Goal: Navigation & Orientation: Find specific page/section

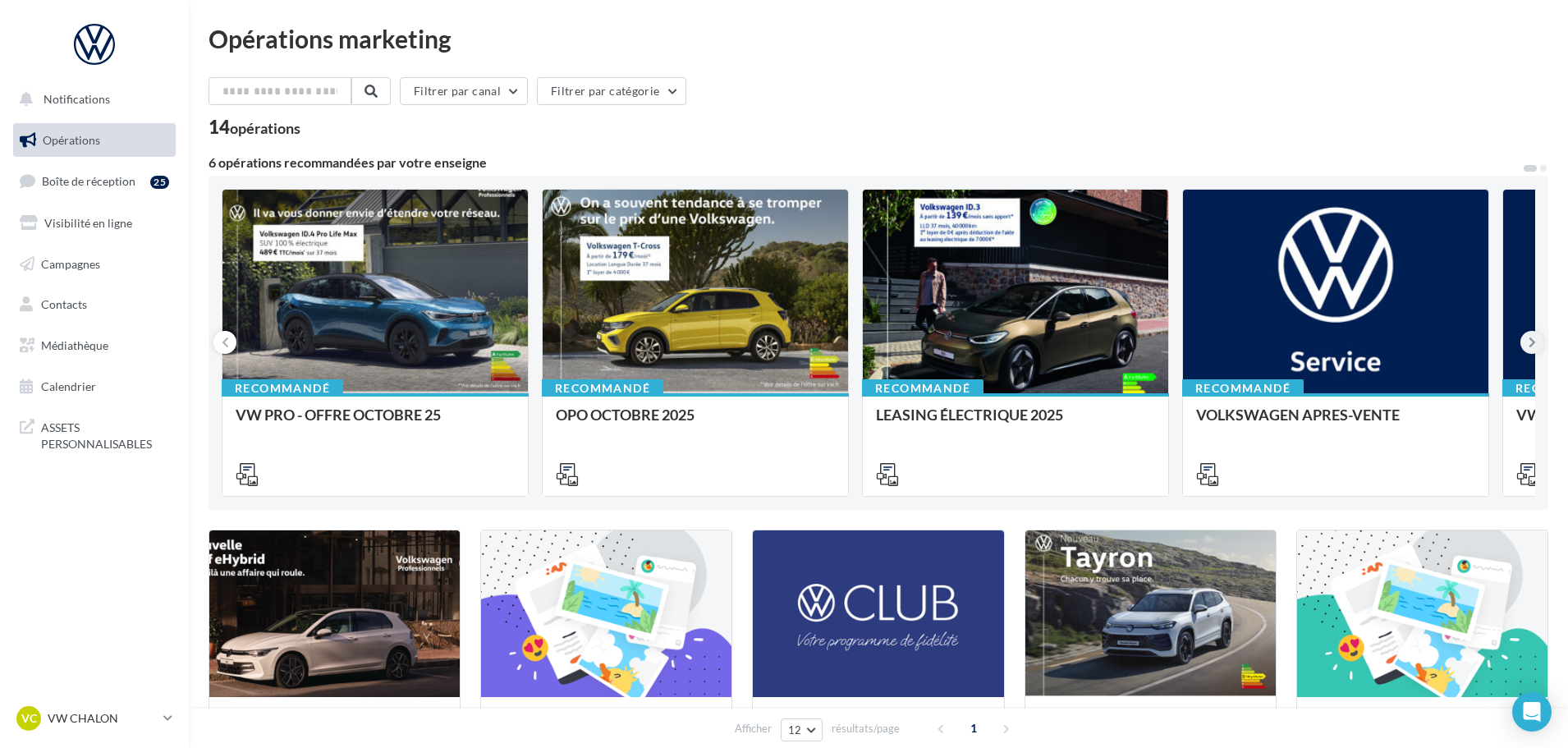
click at [1527, 341] on button at bounding box center [1531, 342] width 23 height 23
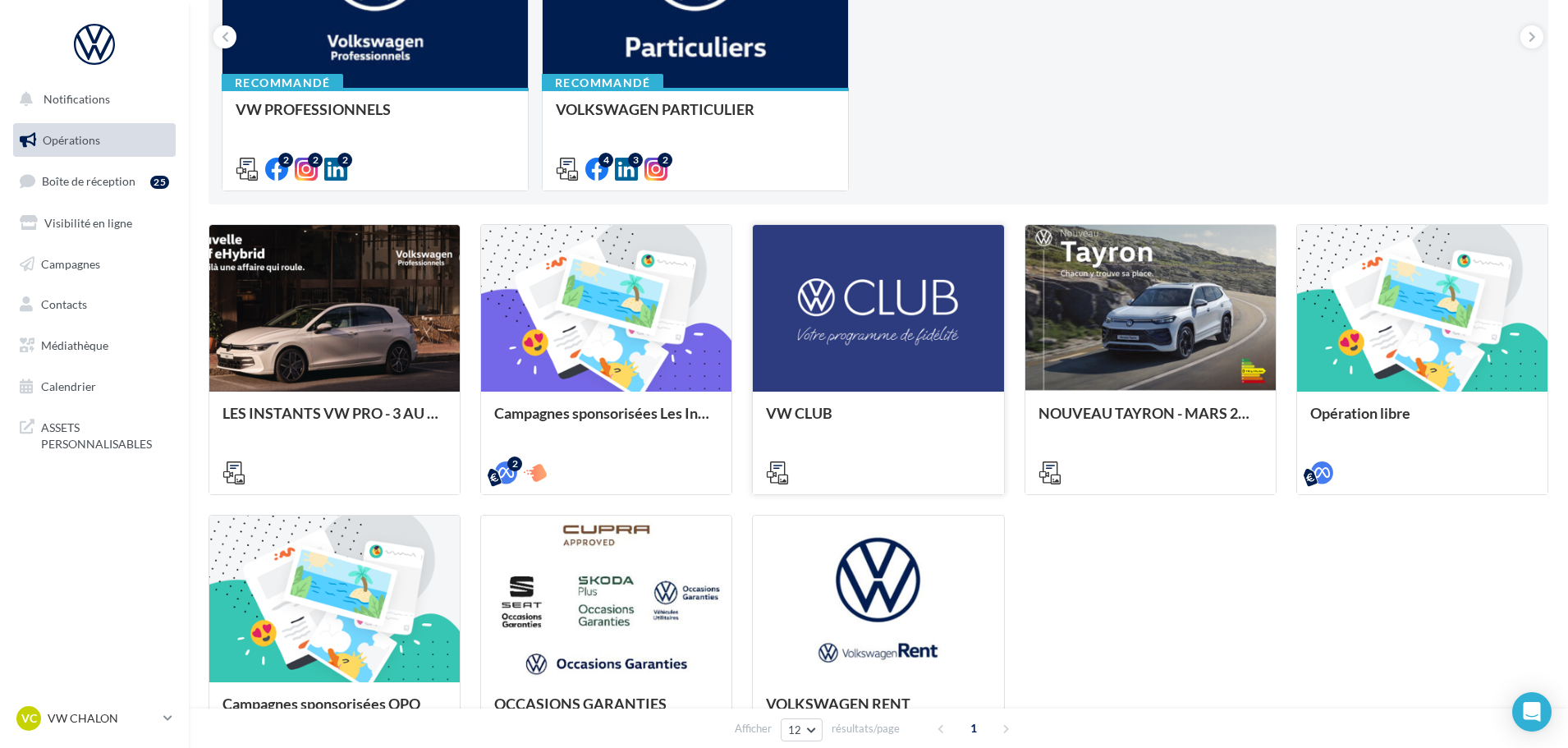
scroll to position [329, 0]
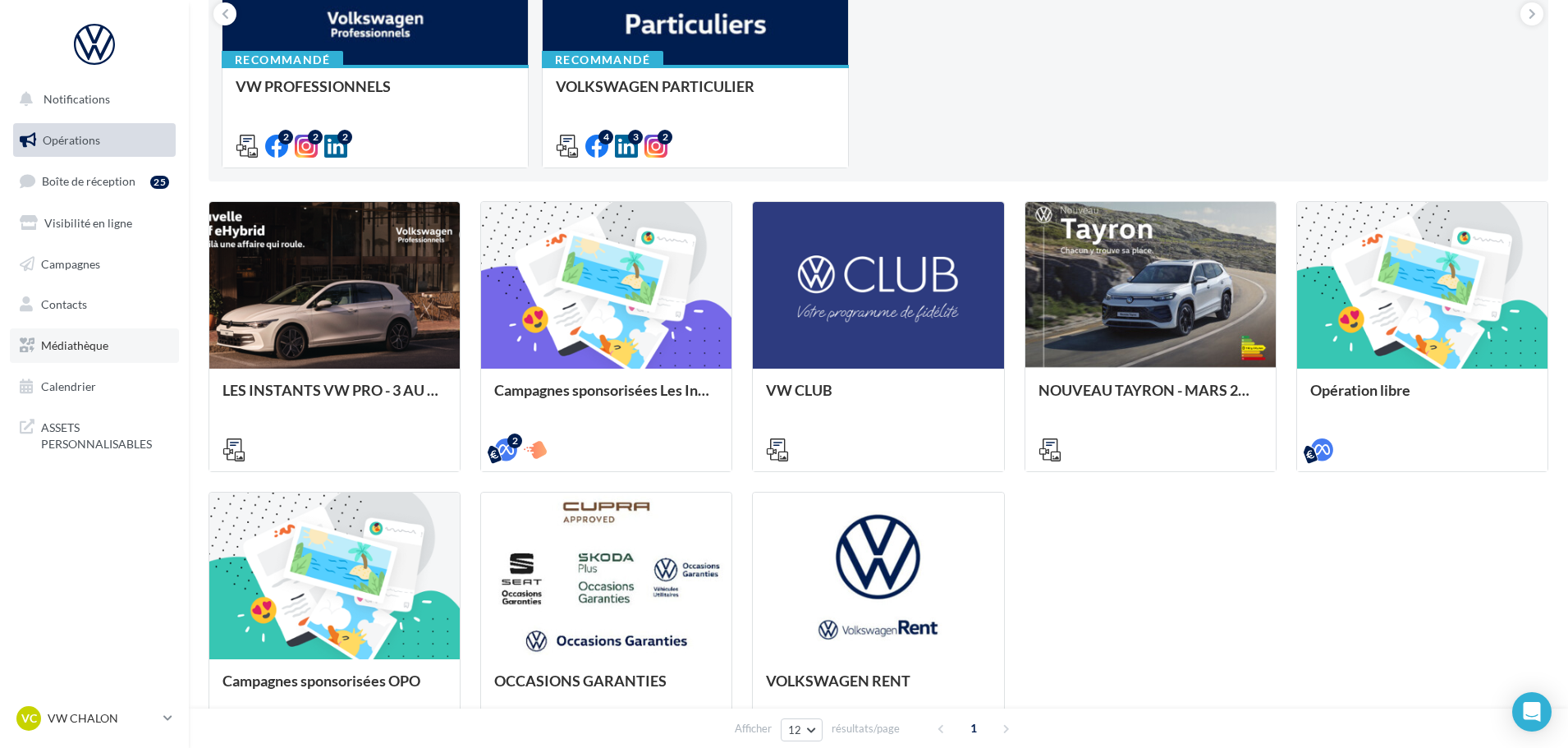
click at [51, 351] on span "Médiathèque" at bounding box center [75, 345] width 67 height 14
click at [77, 345] on span "Médiathèque" at bounding box center [75, 345] width 67 height 14
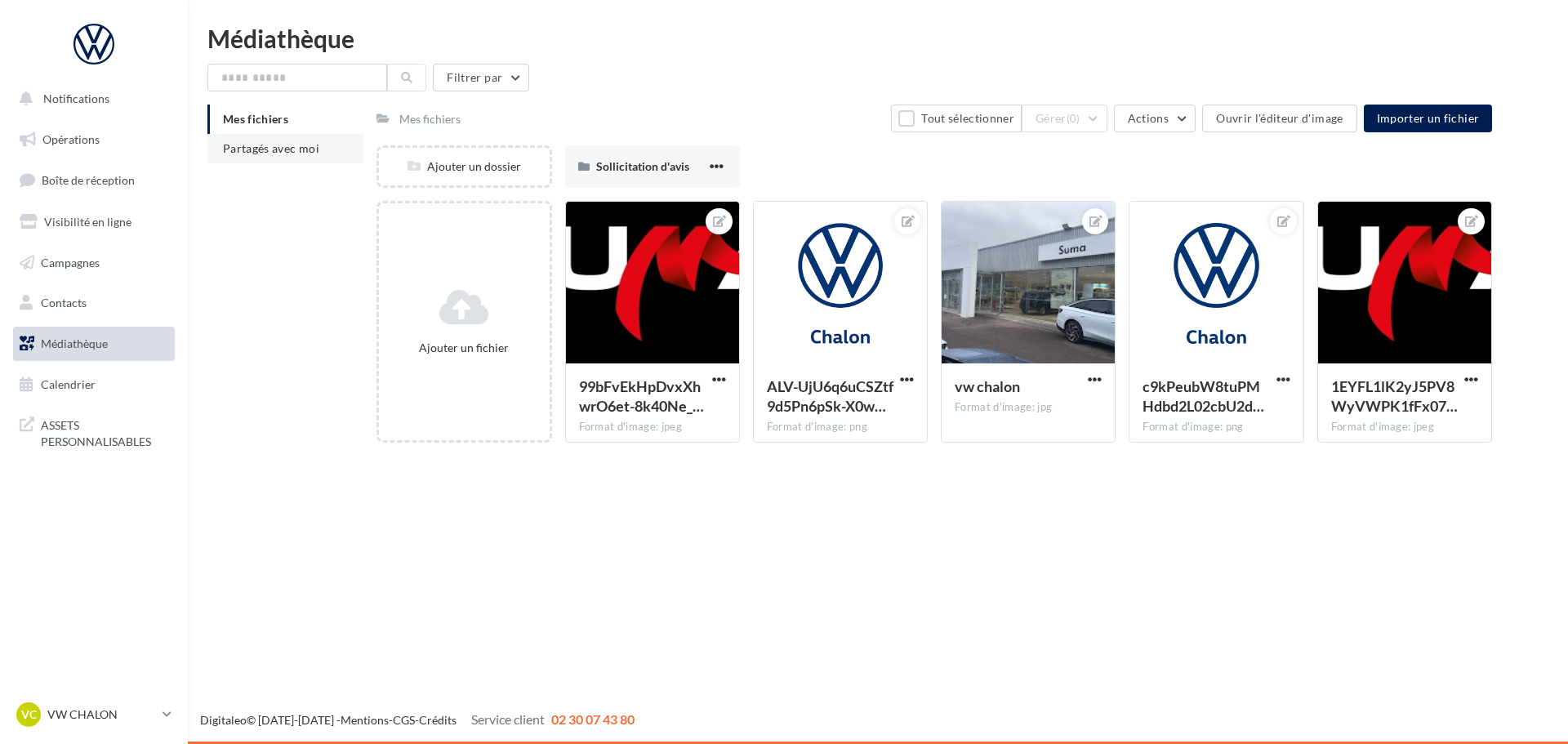
click at [280, 159] on li "Partagés avec moi" at bounding box center [285, 149] width 155 height 30
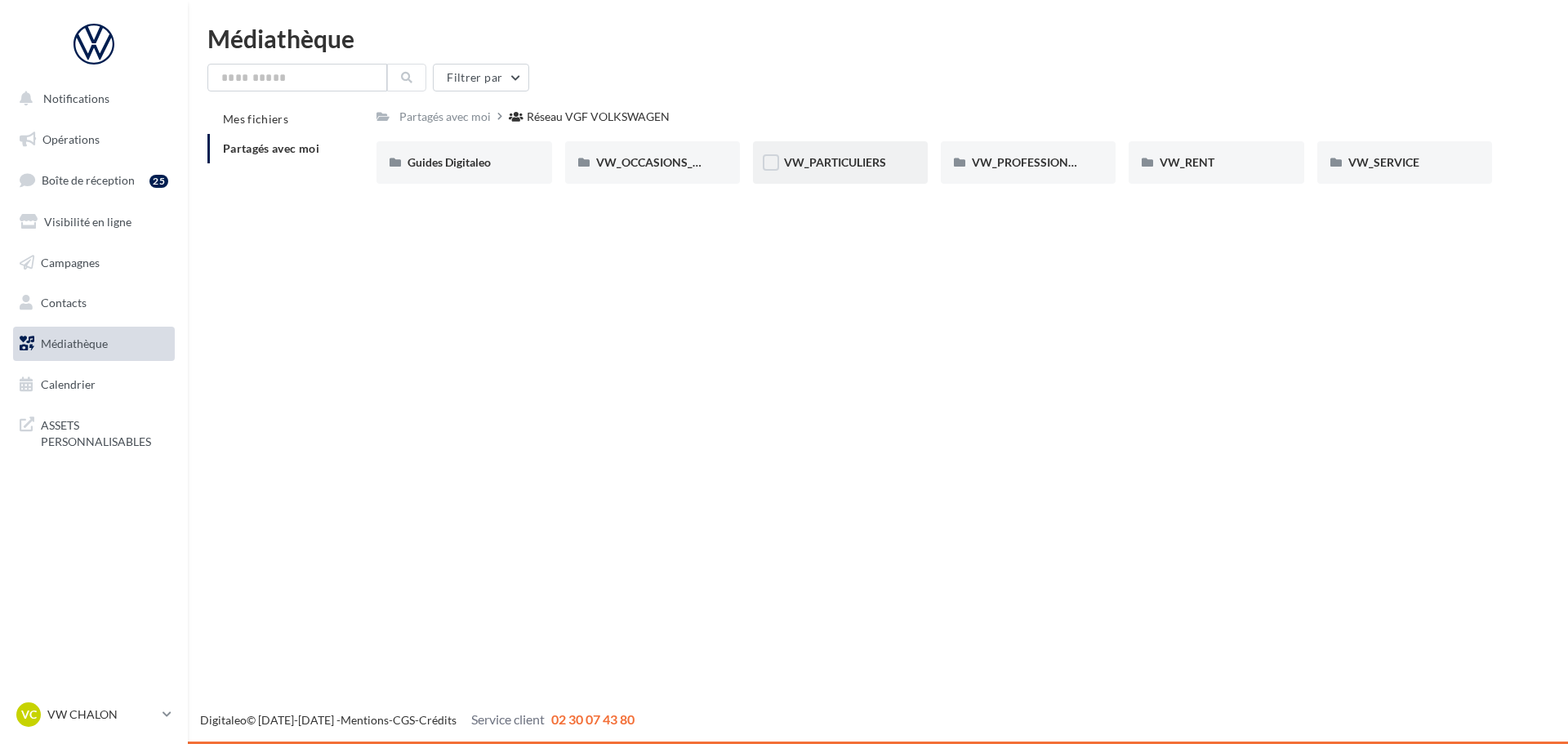
click at [876, 169] on div "VW_PARTICULIERS" at bounding box center [840, 163] width 113 height 17
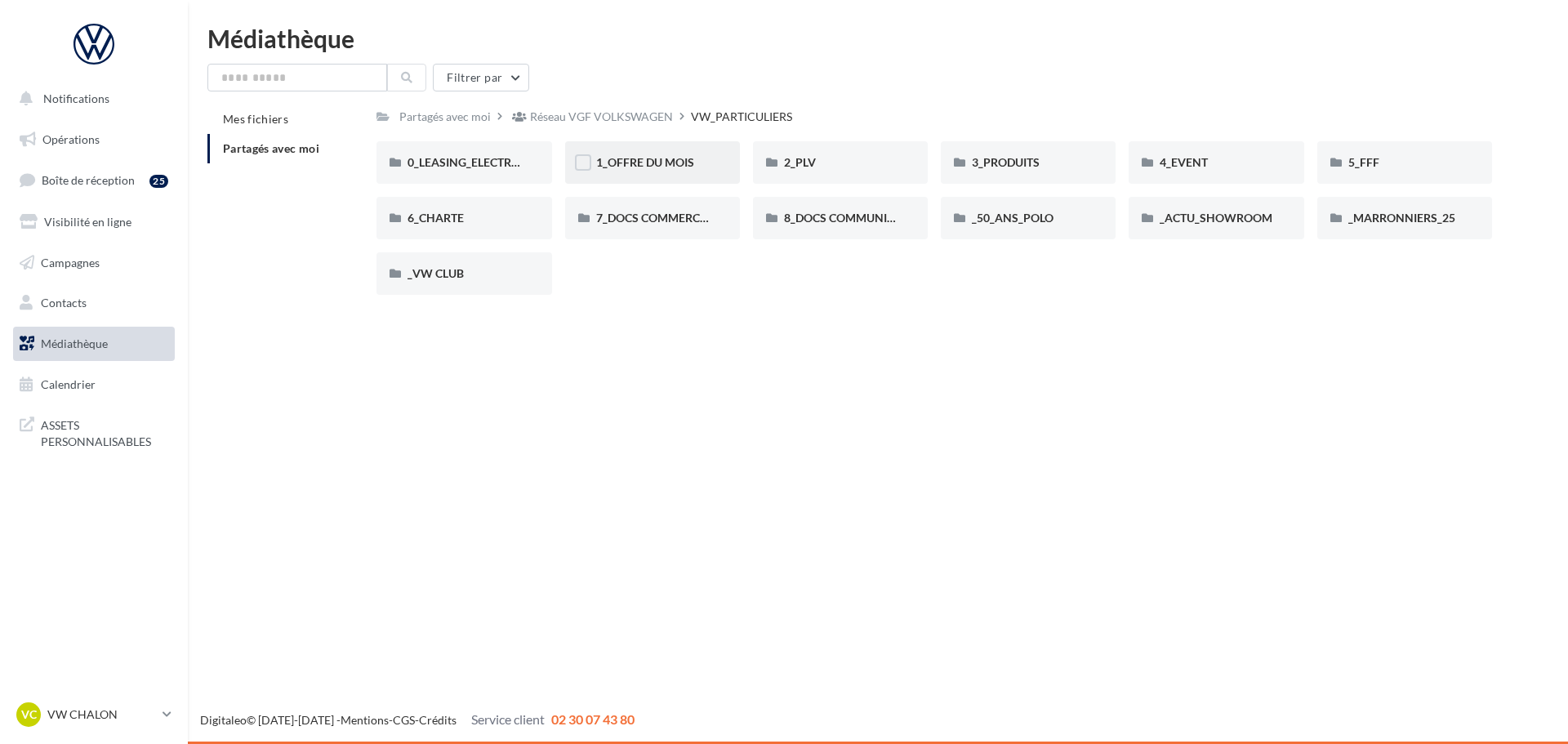
click at [685, 162] on span "1_OFFRE DU MOIS" at bounding box center [644, 162] width 98 height 14
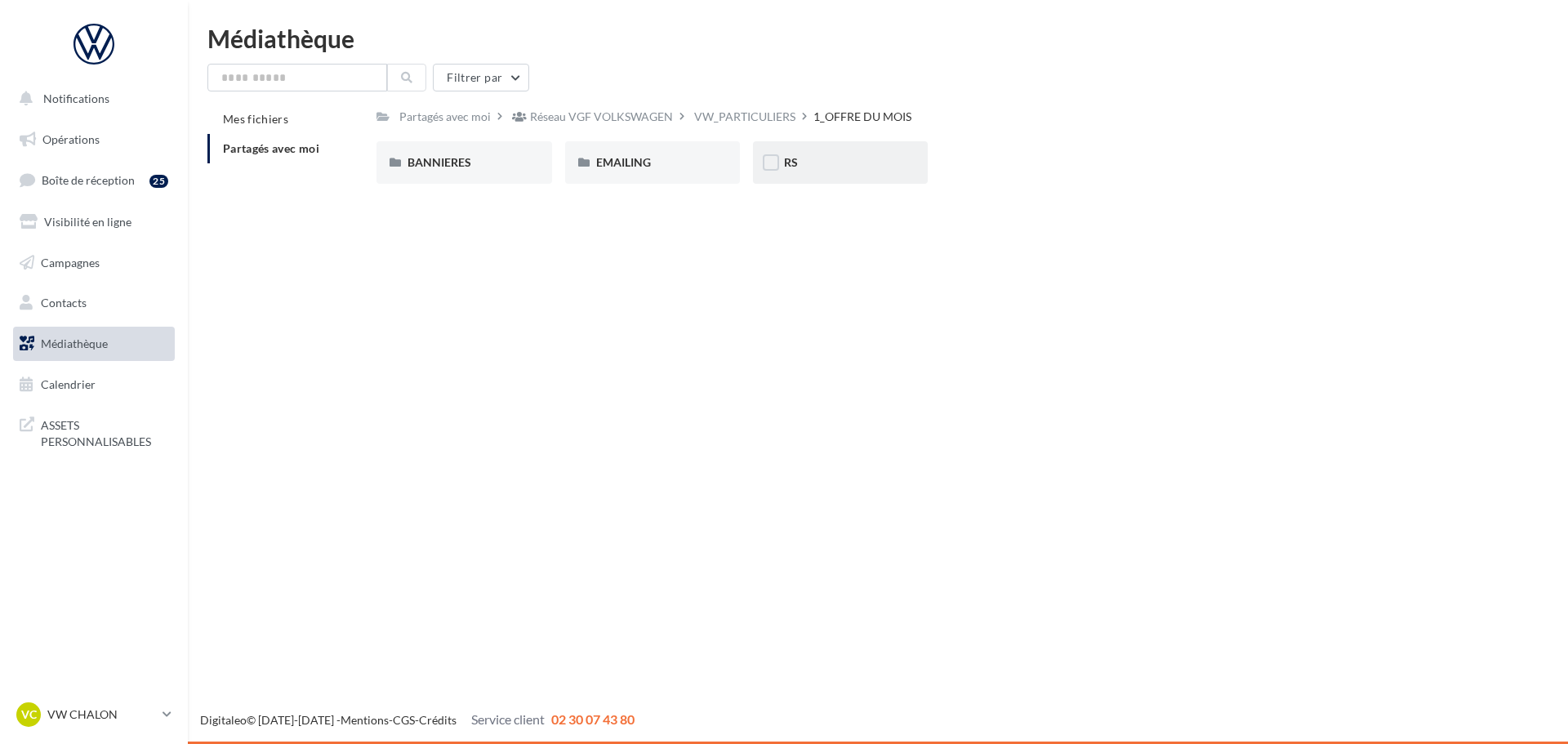
click at [805, 152] on div "RS" at bounding box center [840, 163] width 175 height 43
click at [998, 368] on div "Notifications Opérations Boîte de réception 25 Visibilité en ligne Campagnes Co…" at bounding box center [784, 372] width 1568 height 744
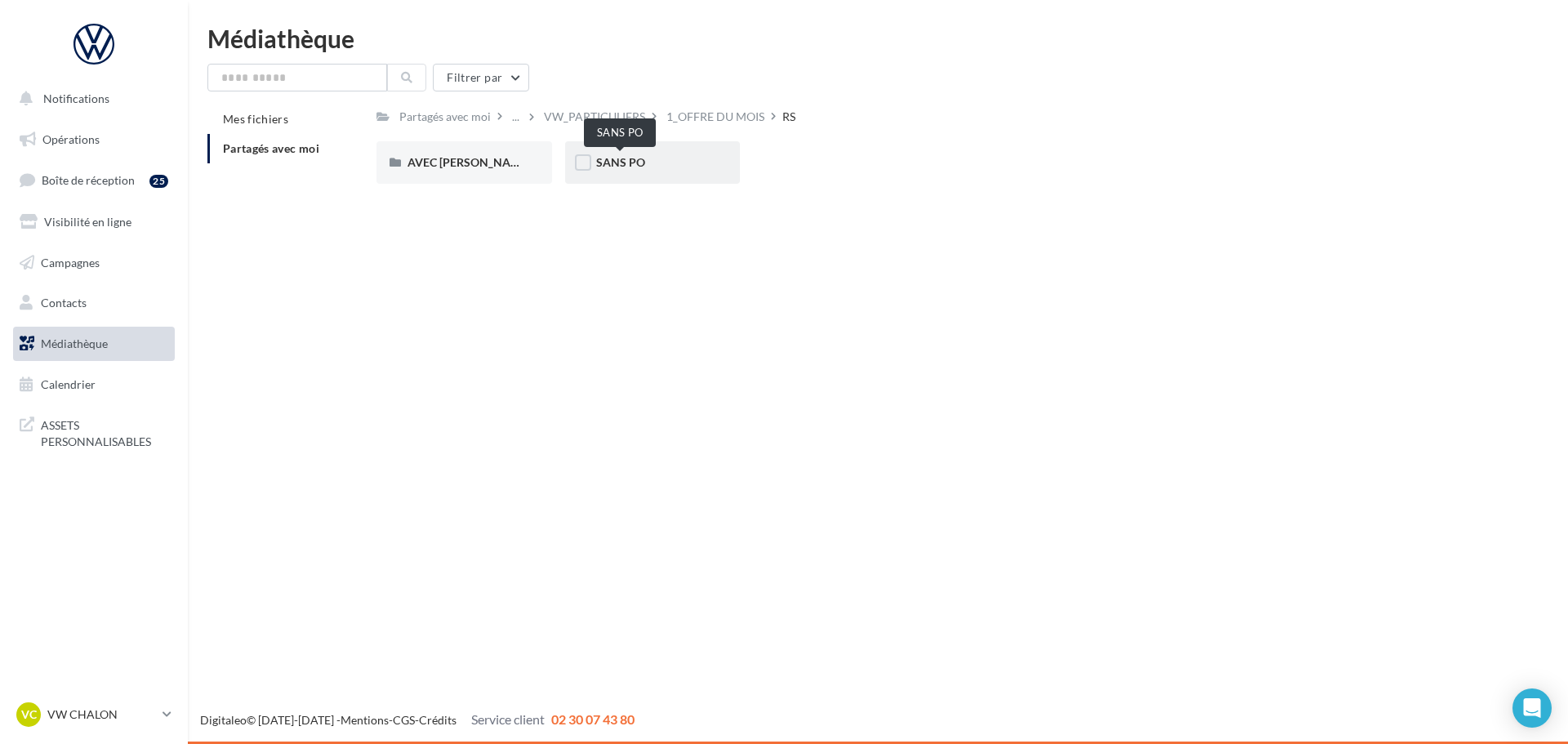
click at [628, 169] on span "SANS PO" at bounding box center [620, 162] width 49 height 14
click at [619, 172] on div "T-CROSS" at bounding box center [653, 163] width 175 height 43
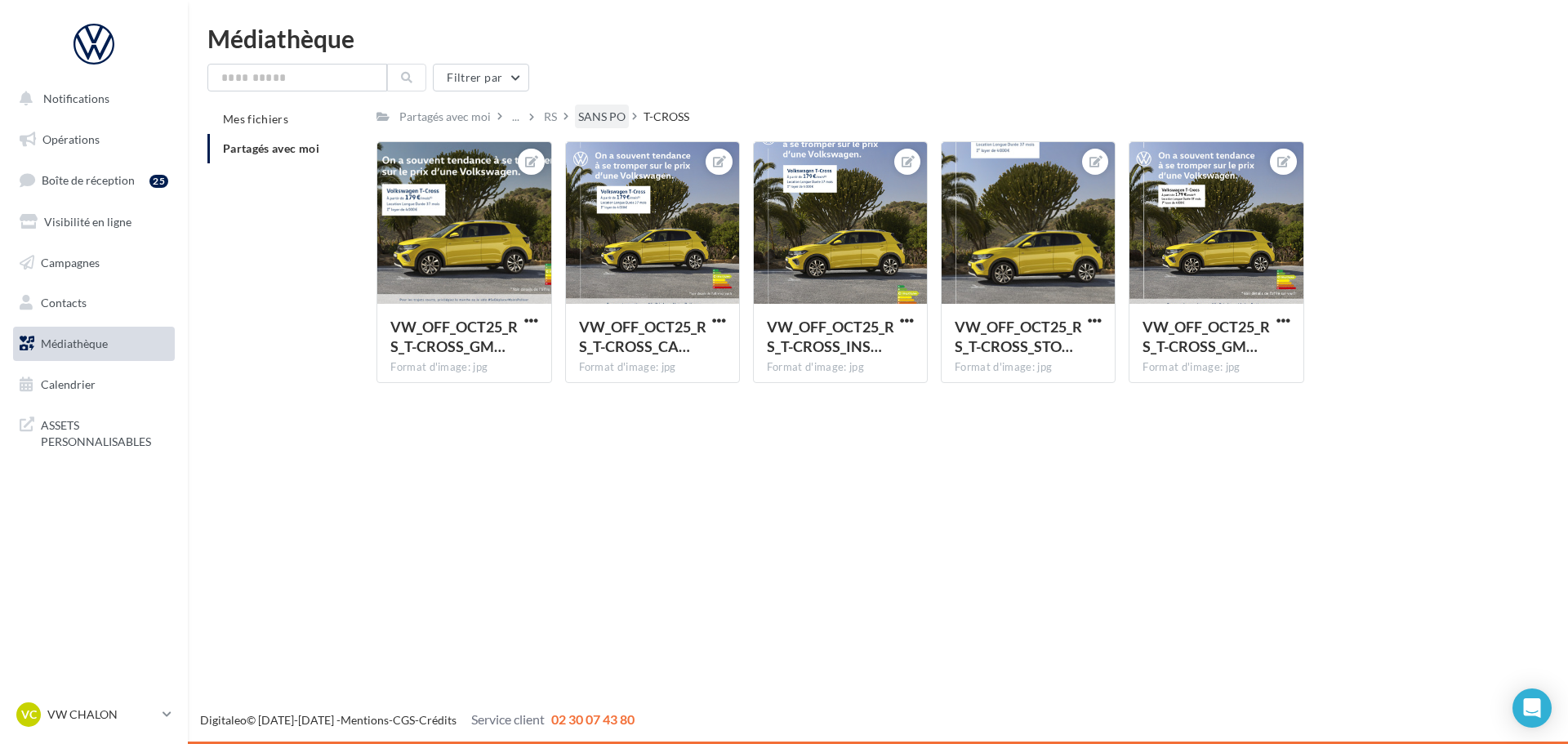
click at [607, 112] on div "SANS PO" at bounding box center [602, 117] width 47 height 17
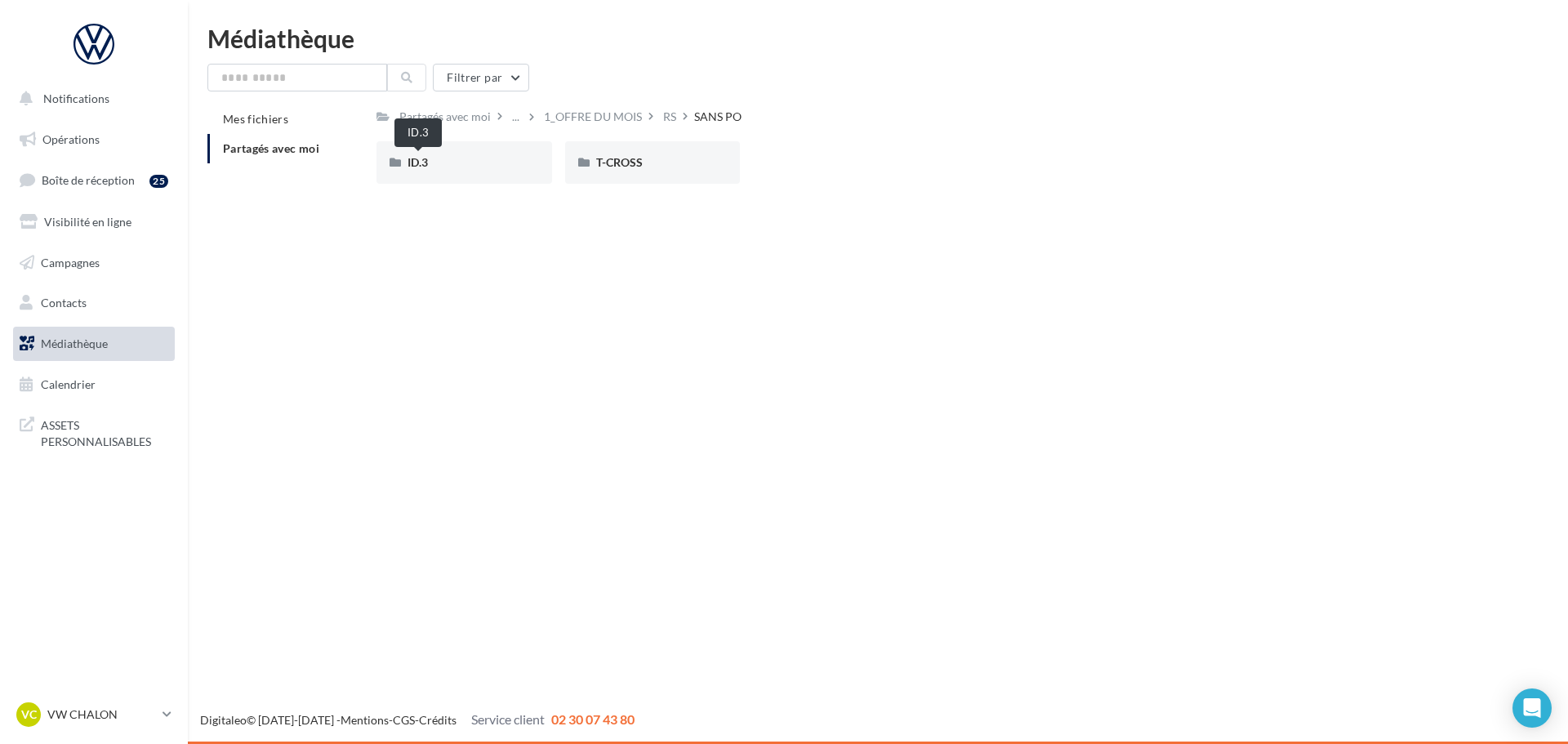
click at [425, 169] on span "ID.3" at bounding box center [418, 162] width 20 height 14
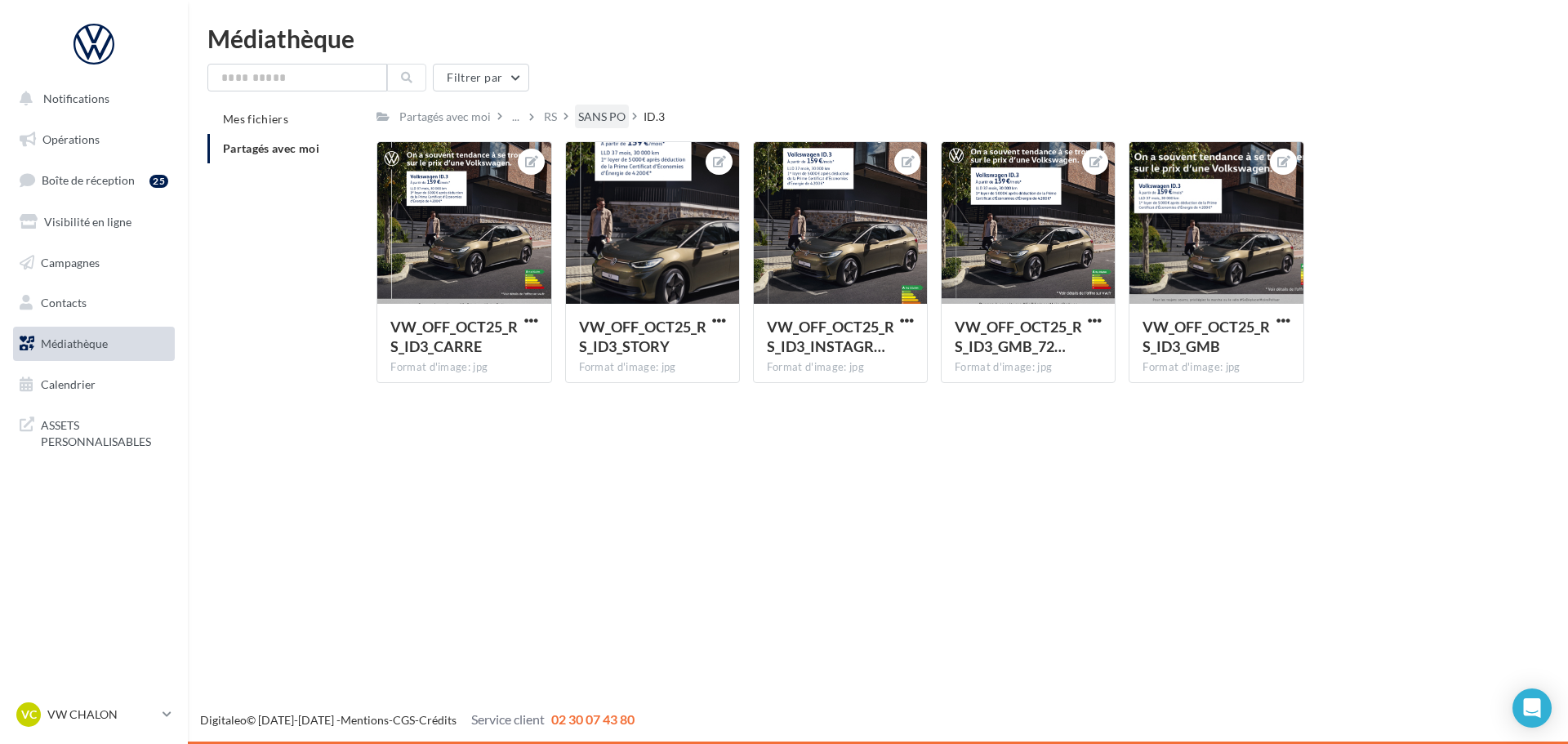
click at [615, 119] on div "SANS PO" at bounding box center [602, 117] width 47 height 17
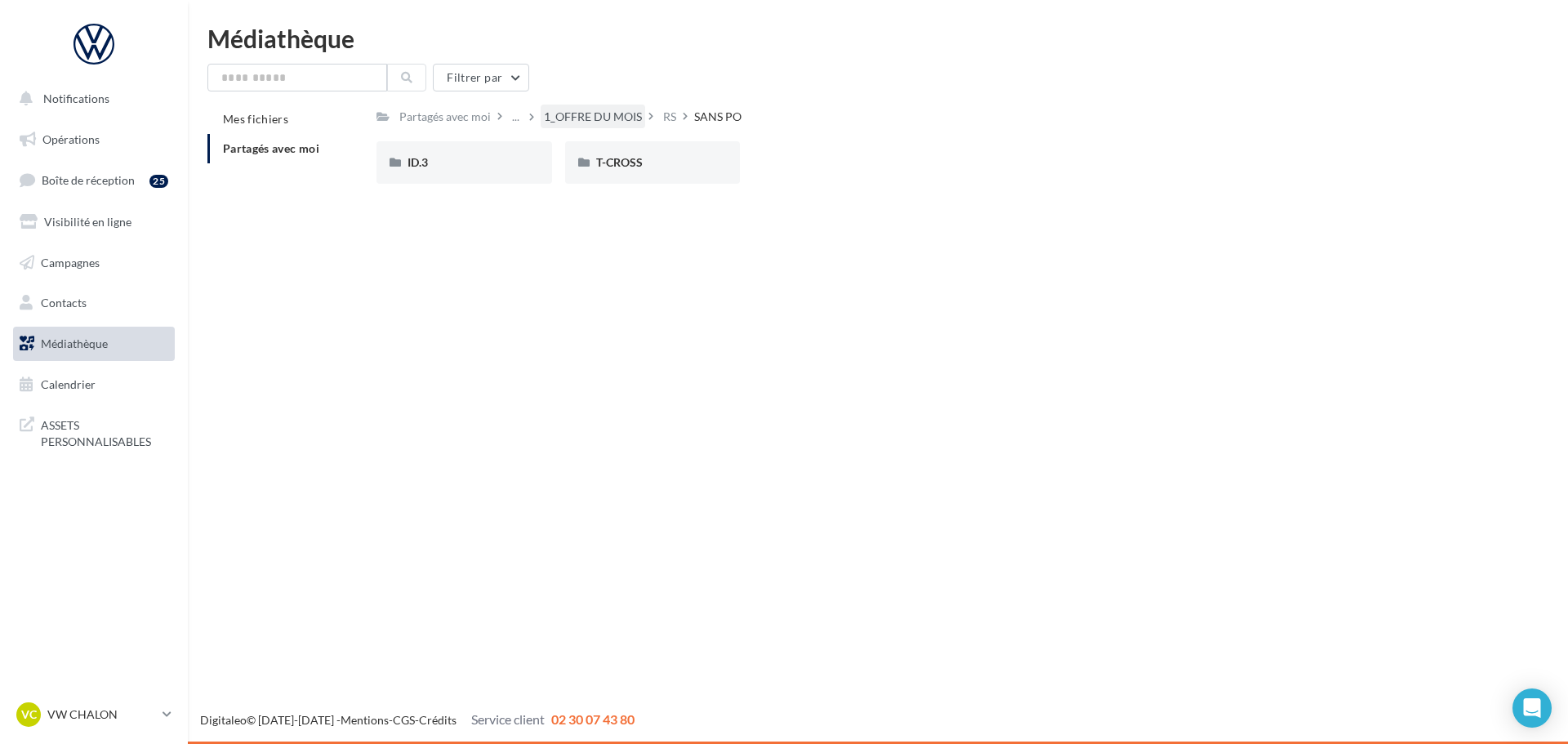
click at [576, 115] on div "1_OFFRE DU MOIS" at bounding box center [592, 117] width 98 height 17
click at [787, 158] on span "RS" at bounding box center [791, 162] width 14 height 14
click at [468, 166] on div "AVEC PO" at bounding box center [464, 163] width 113 height 17
click at [602, 113] on div "1_OFFRE DU MOIS" at bounding box center [592, 117] width 98 height 17
click at [737, 115] on div "VW_PARTICULIERS" at bounding box center [744, 117] width 101 height 17
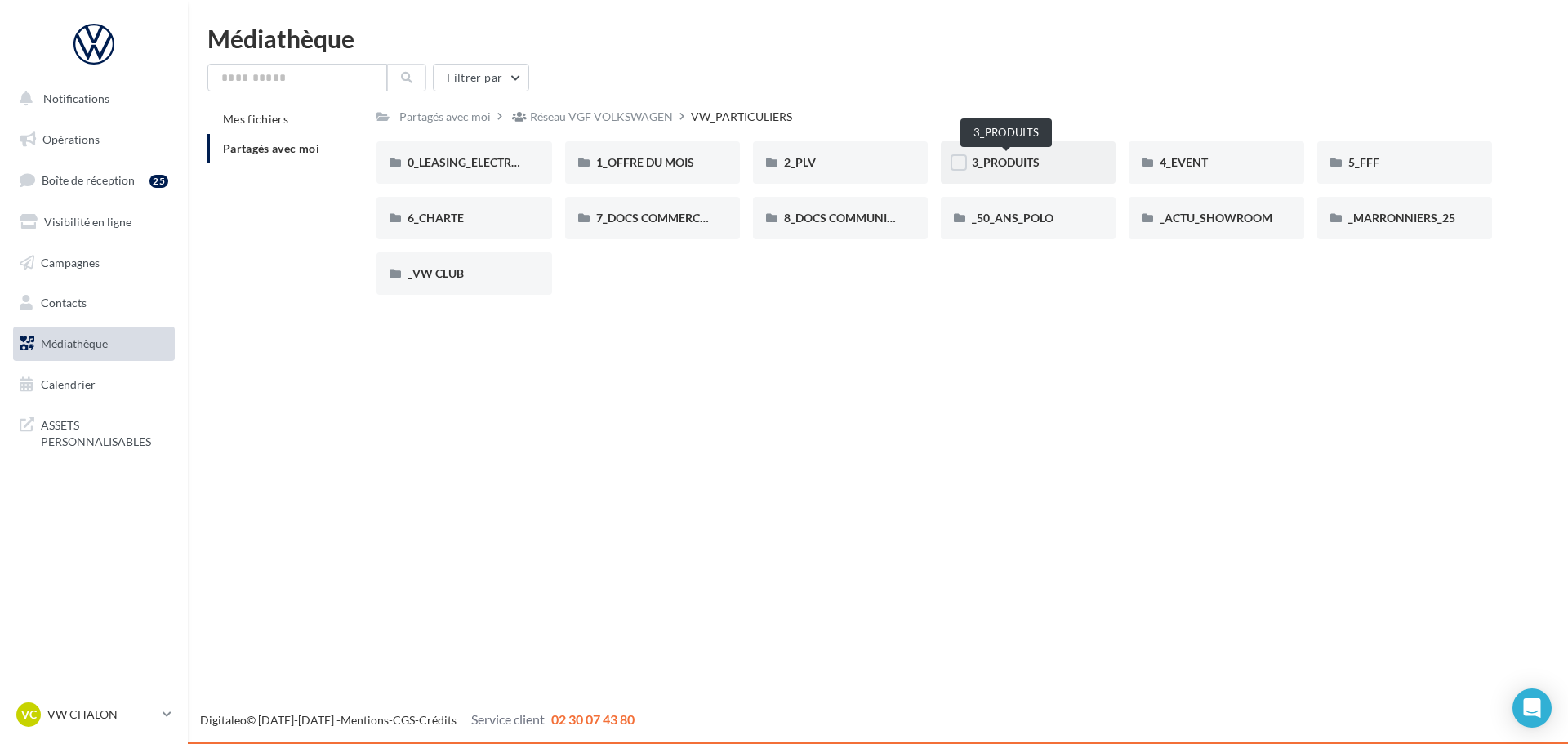
click at [1008, 167] on span "3_PRODUITS" at bounding box center [1005, 162] width 68 height 14
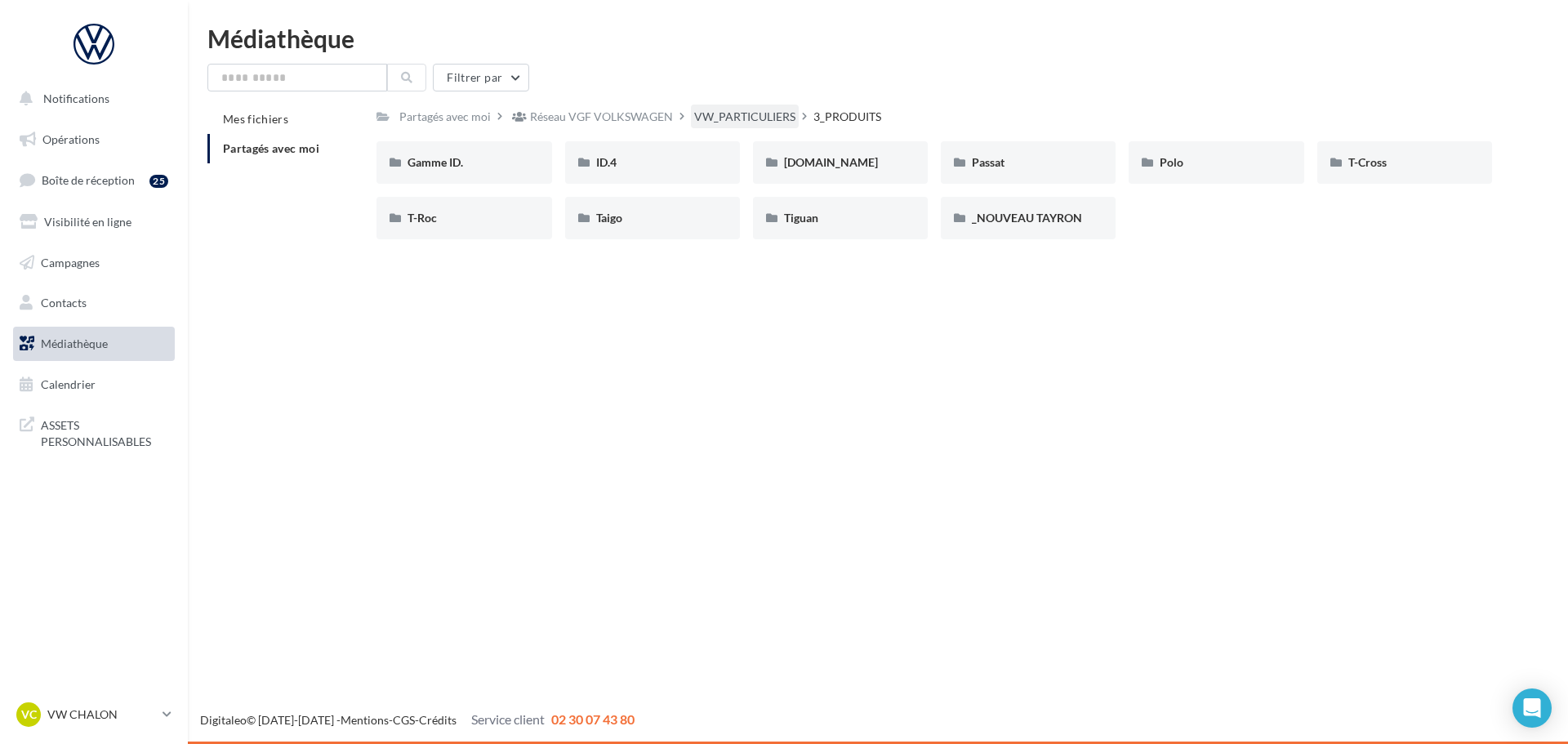
click at [728, 121] on div "VW_PARTICULIERS" at bounding box center [744, 117] width 101 height 17
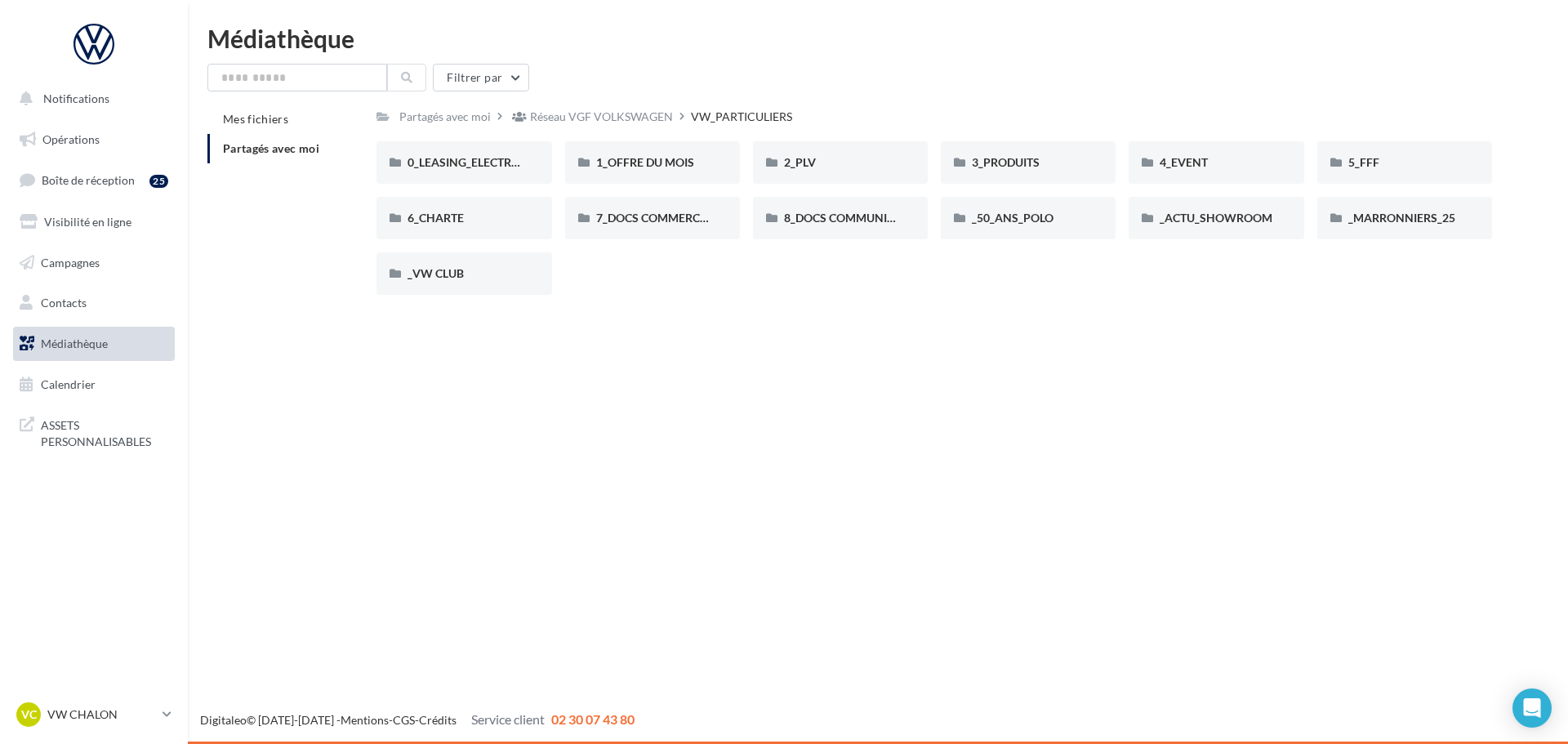
click at [574, 386] on div "Notifications Opérations Boîte de réception 25 Visibilité en ligne Campagnes Co…" at bounding box center [784, 372] width 1568 height 744
click at [1048, 221] on span "_50_ANS_POLO" at bounding box center [1012, 217] width 82 height 14
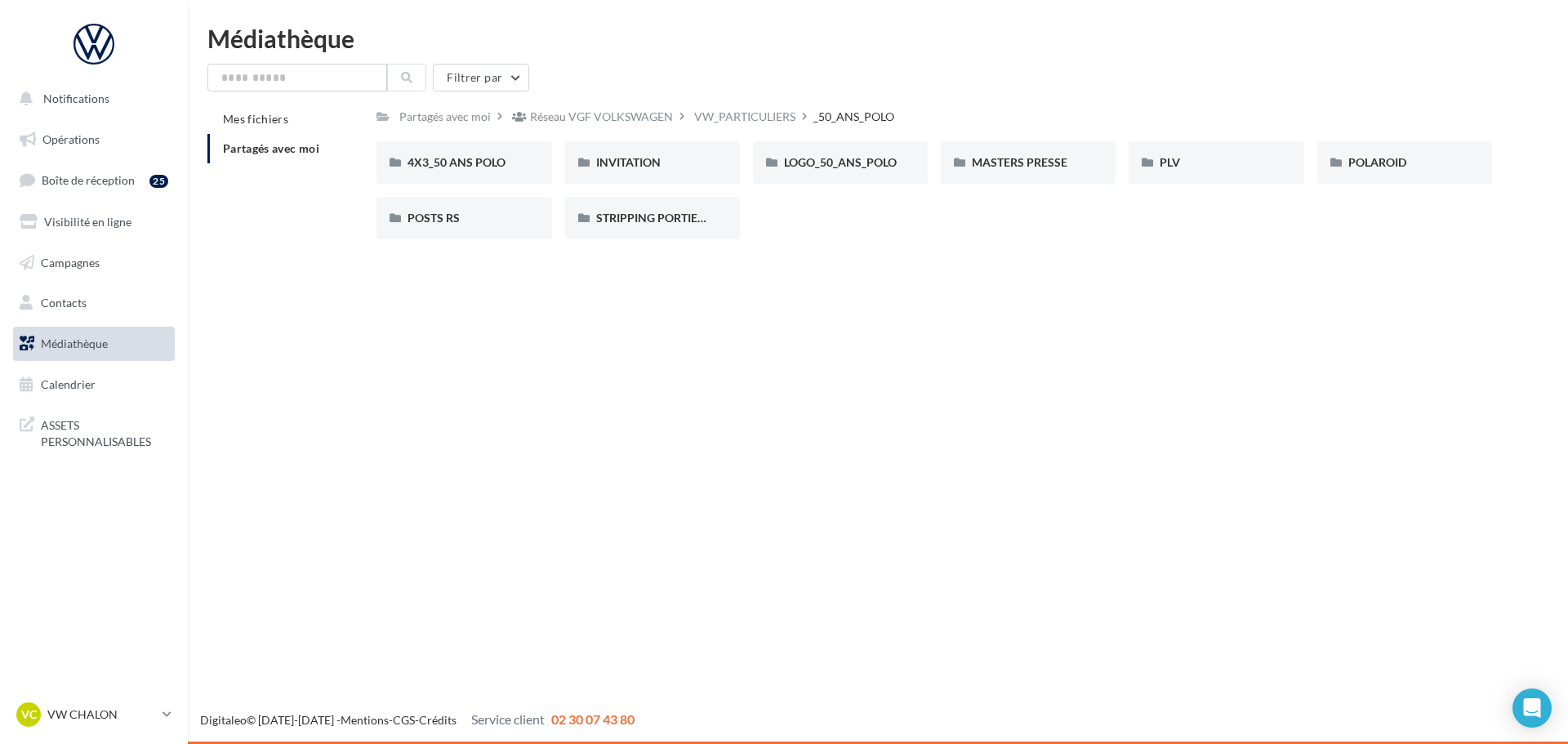
click at [1068, 202] on div "4X3_50 ANS POLO 4X3_50 ANS POLO INVITATION INVITATION LOGO_50_ANS_POLO LOGO_50_…" at bounding box center [940, 196] width 1129 height 111
click at [853, 370] on div "Notifications Opérations Boîte de réception 25 Visibilité en ligne Campagnes Co…" at bounding box center [784, 372] width 1568 height 744
click at [314, 314] on div "Notifications Opérations Boîte de réception 25 Visibilité en ligne Campagnes Co…" at bounding box center [784, 372] width 1568 height 744
click at [136, 710] on p "VW CHALON" at bounding box center [101, 714] width 109 height 17
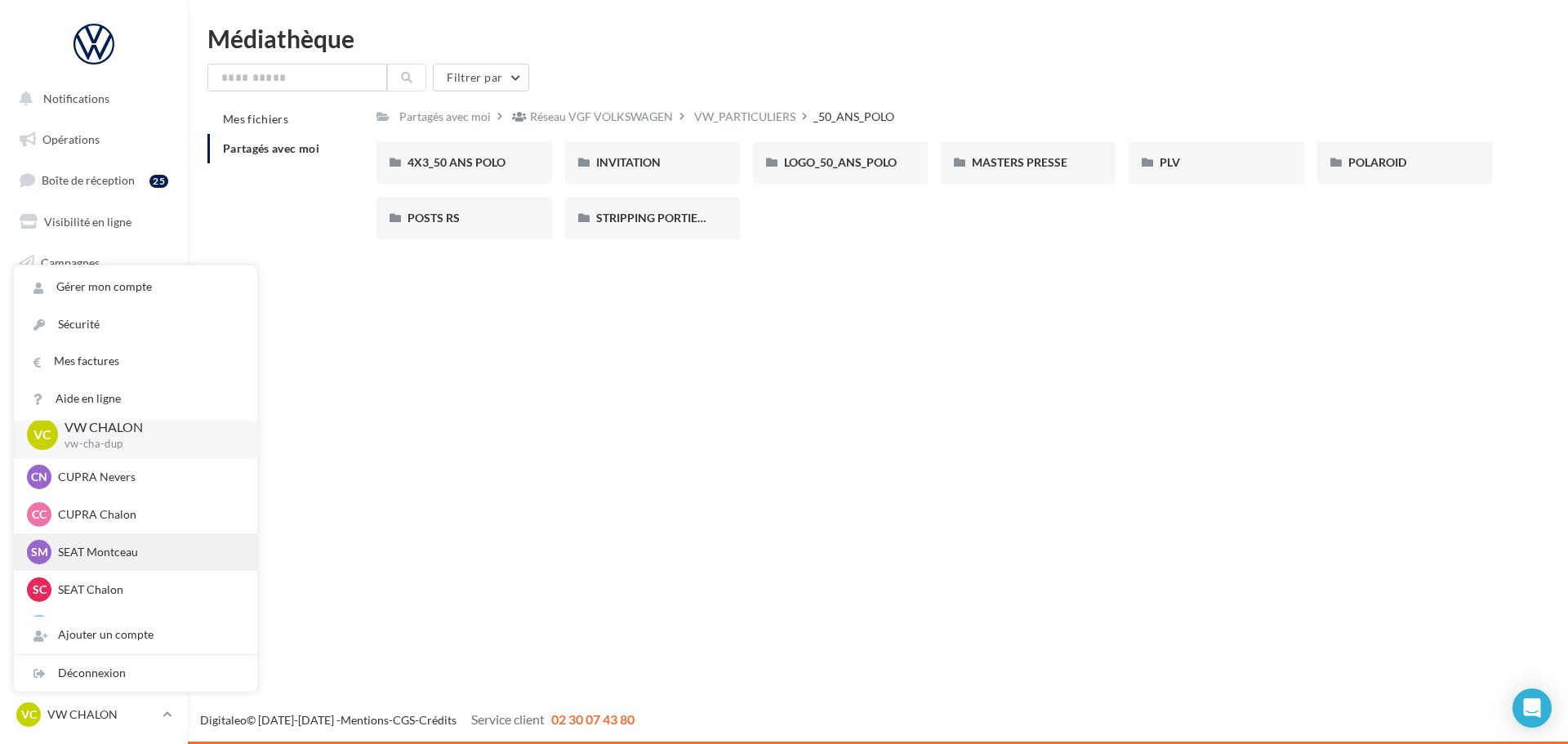
scroll to position [82, 0]
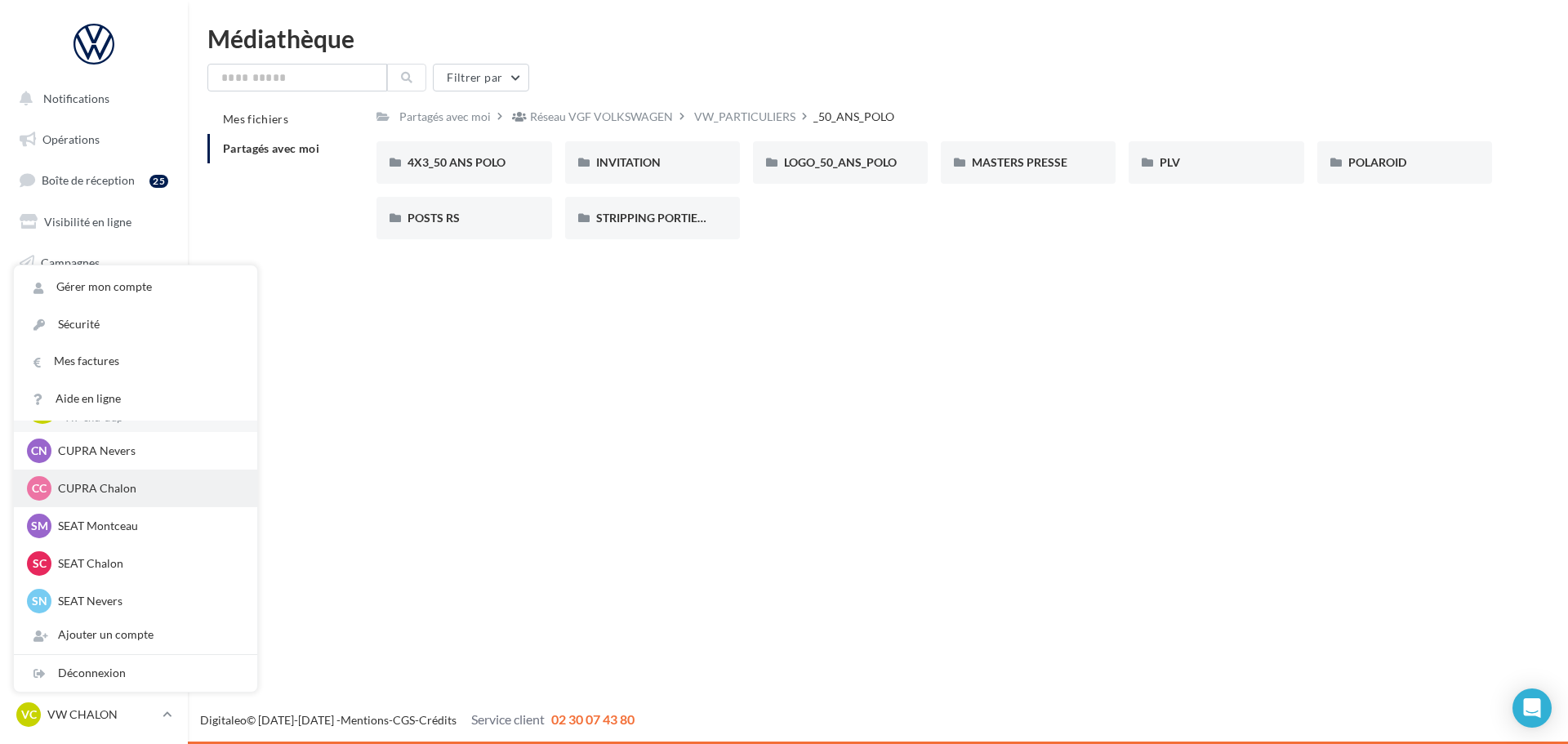
click at [66, 485] on p "CUPRA Chalon" at bounding box center [147, 489] width 180 height 17
